Goal: Task Accomplishment & Management: Complete application form

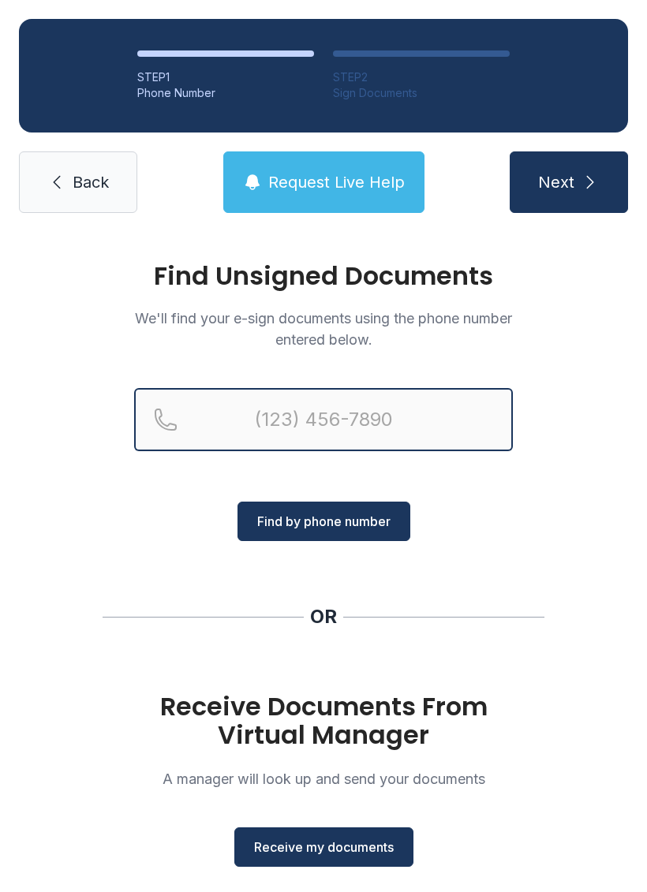
click at [260, 403] on input "Reservation phone number" at bounding box center [323, 419] width 379 height 63
type input "[PHONE_NUMBER]"
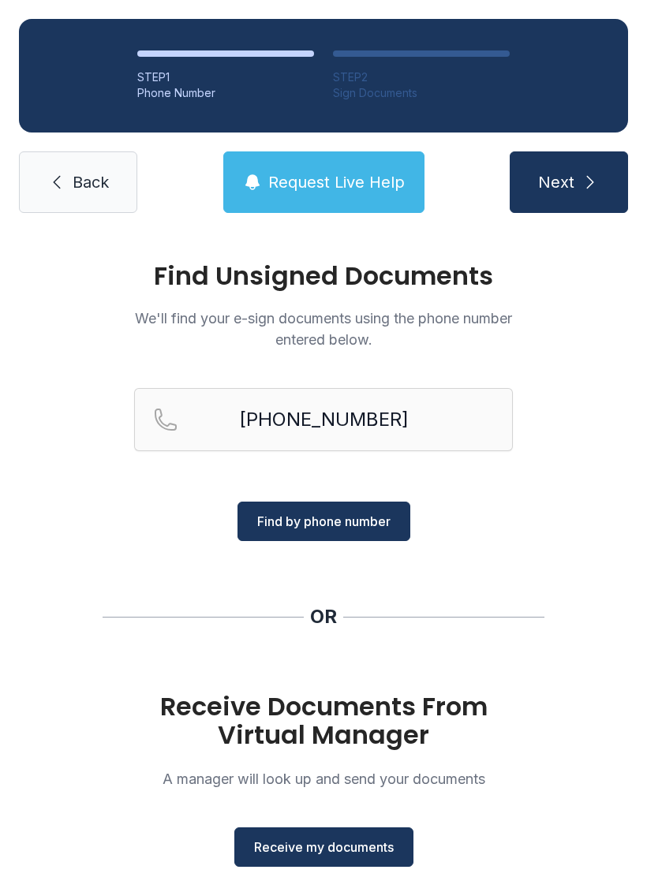
click at [567, 174] on span "Next" at bounding box center [556, 182] width 36 height 22
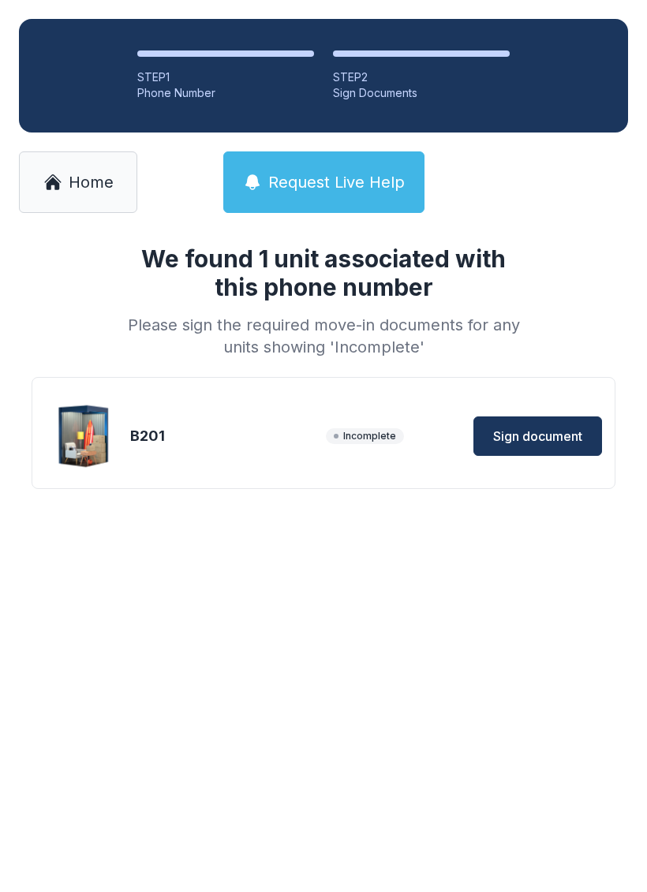
click at [543, 438] on span "Sign document" at bounding box center [537, 436] width 89 height 19
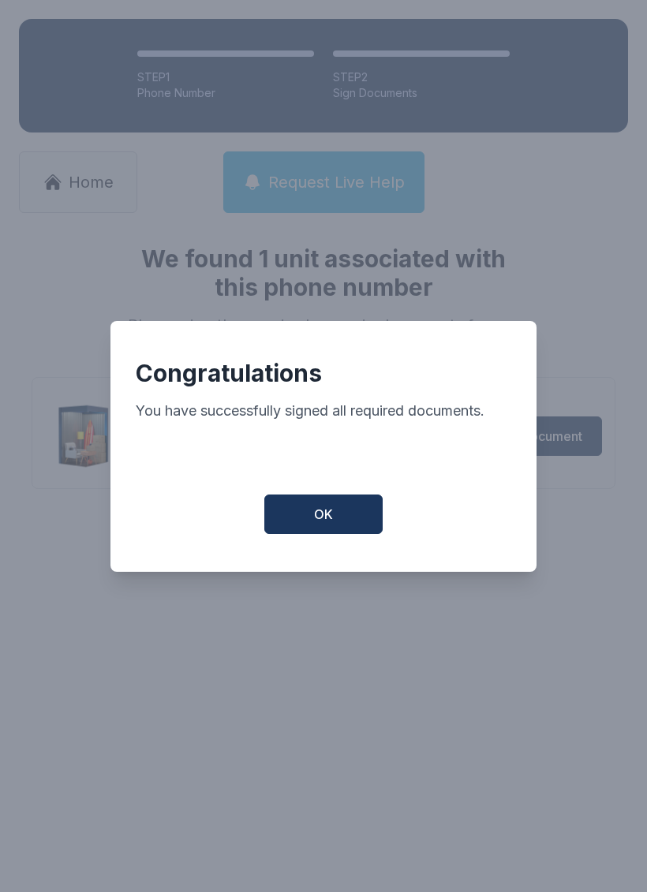
click at [341, 518] on button "OK" at bounding box center [323, 514] width 118 height 39
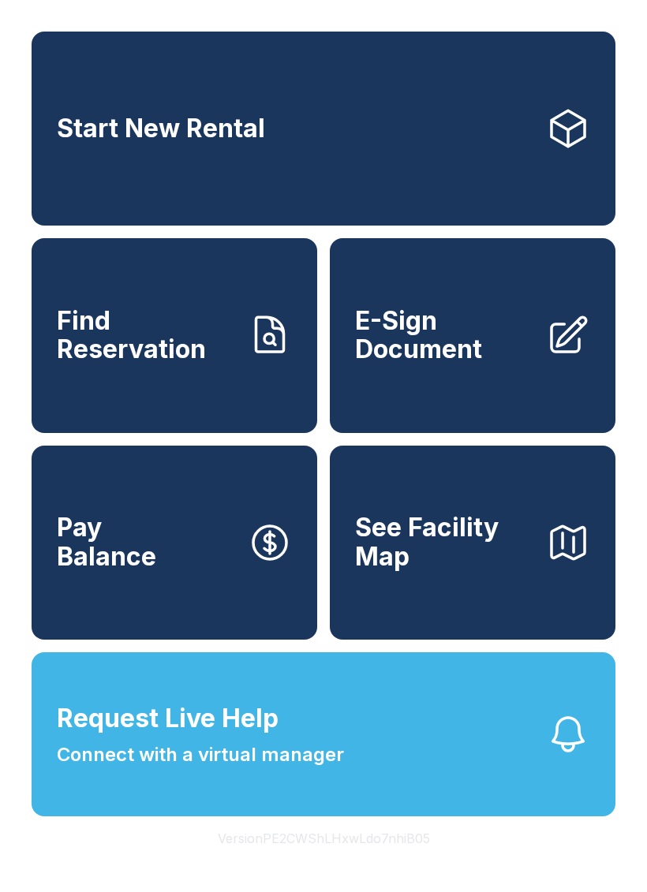
click at [236, 769] on span "Request Live Help Connect with a virtual manager" at bounding box center [200, 734] width 287 height 69
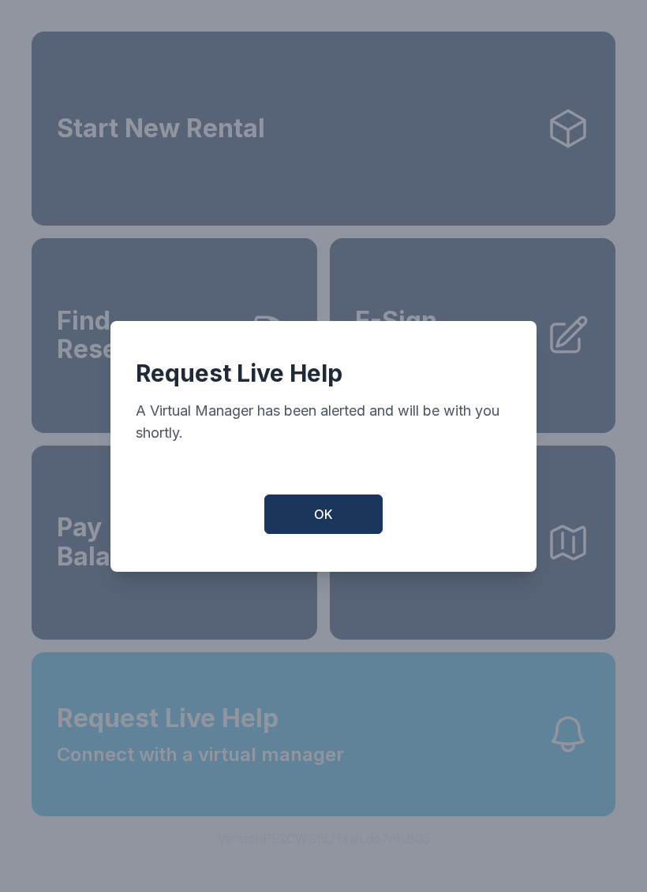
click at [344, 516] on button "OK" at bounding box center [323, 514] width 118 height 39
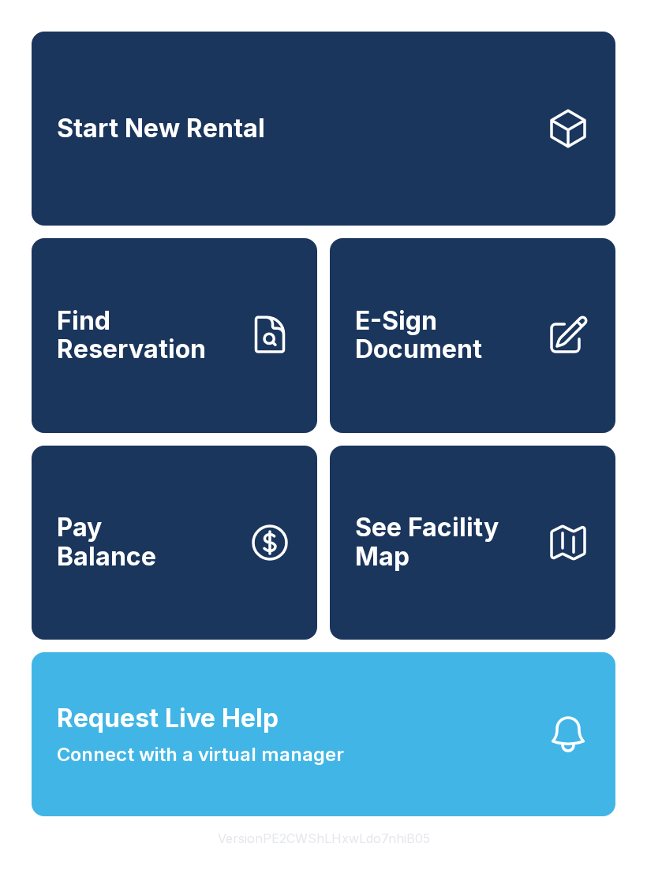
click at [266, 769] on span "Connect with a virtual manager" at bounding box center [200, 755] width 287 height 28
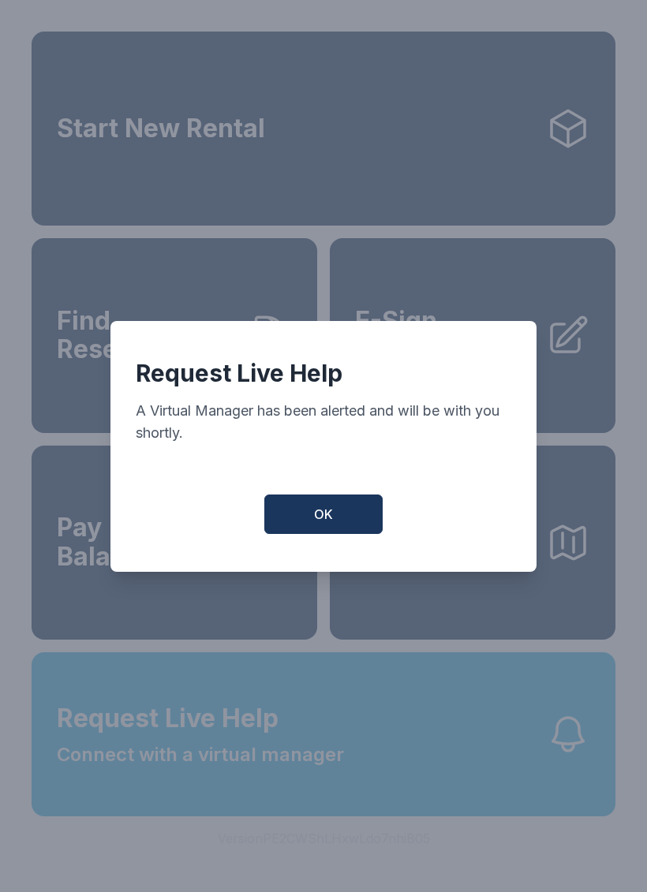
click at [342, 517] on button "OK" at bounding box center [323, 514] width 118 height 39
